Goal: Transaction & Acquisition: Purchase product/service

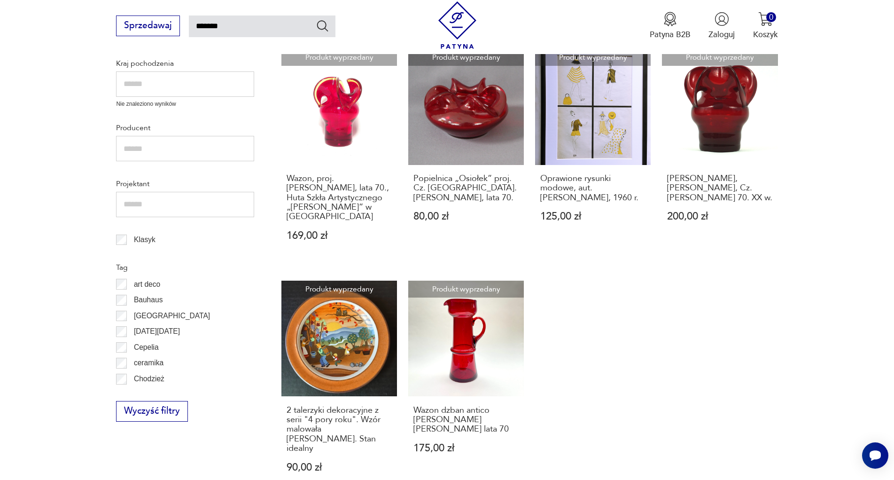
scroll to position [623, 0]
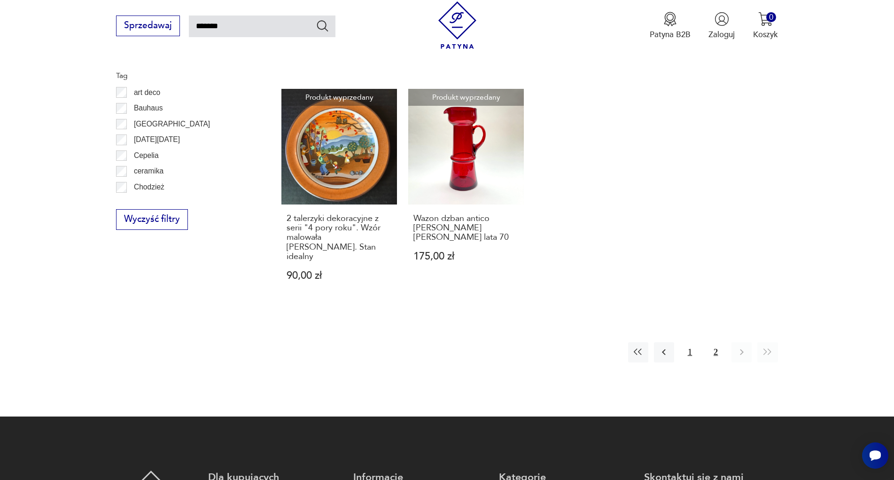
click at [690, 342] on button "1" at bounding box center [690, 352] width 20 height 20
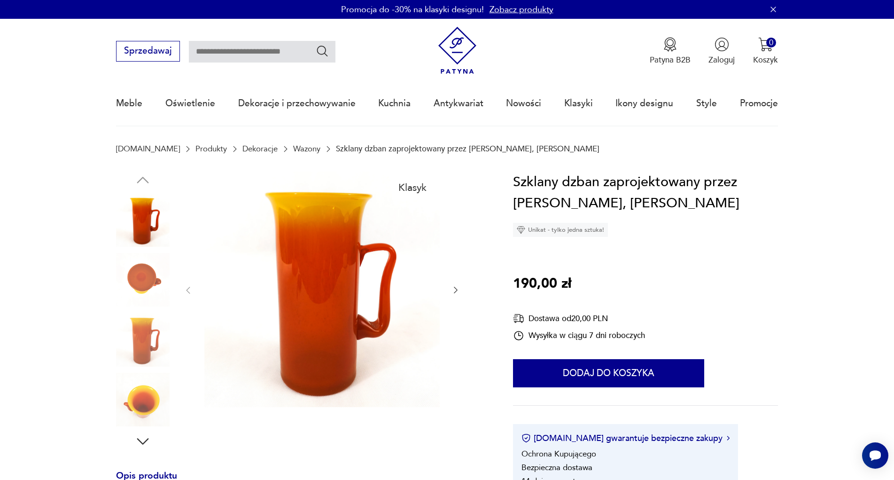
click at [137, 354] on img at bounding box center [143, 340] width 54 height 54
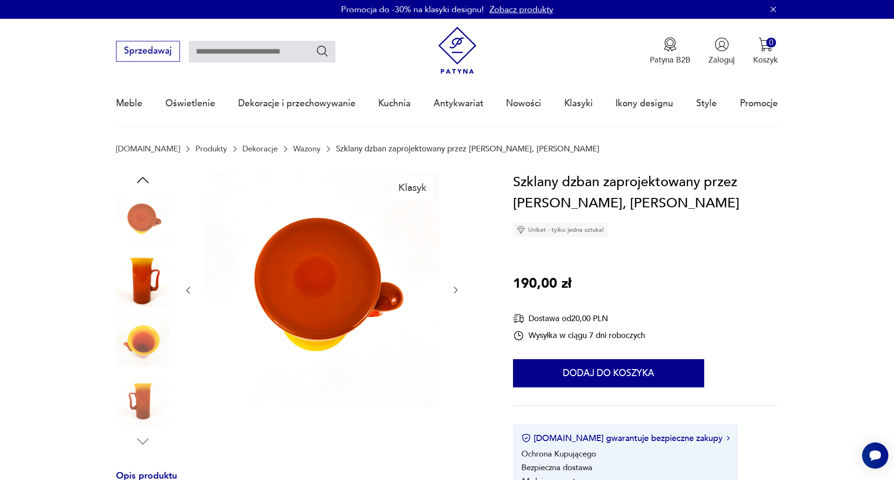
click at [145, 276] on img at bounding box center [143, 280] width 54 height 54
